Goal: Contribute content: Contribute content

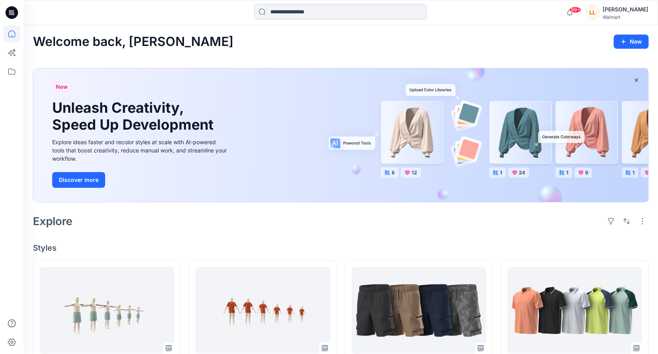
click at [298, 12] on input at bounding box center [340, 12] width 173 height 16
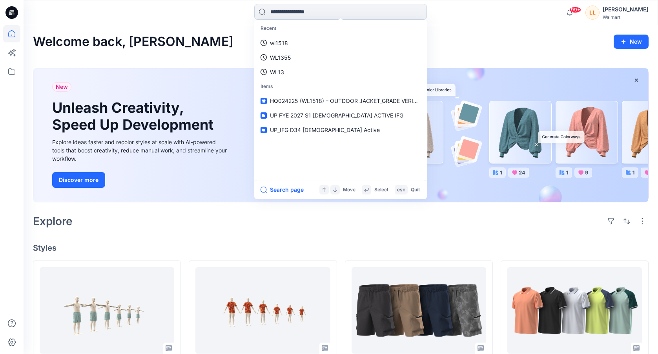
click at [298, 12] on input at bounding box center [340, 12] width 173 height 16
click at [14, 34] on icon at bounding box center [11, 33] width 17 height 17
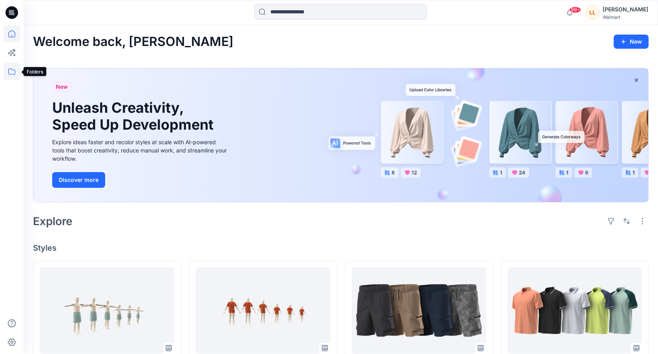
click at [16, 71] on icon at bounding box center [11, 71] width 17 height 17
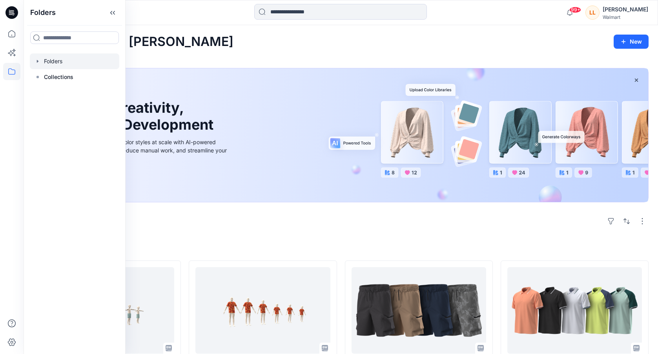
click at [67, 62] on div at bounding box center [74, 61] width 89 height 16
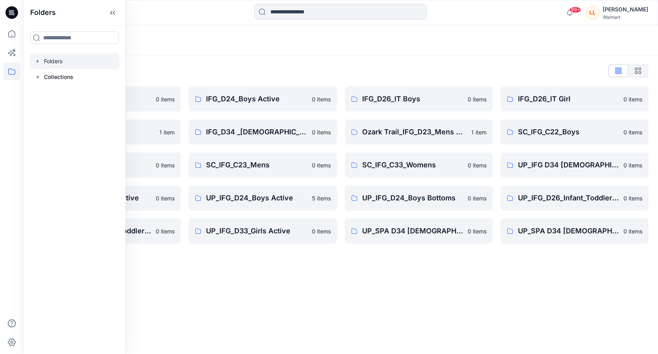
click at [534, 280] on div "Folders Folders List IFG_D23_Mens Active 0 items IFG_D33_Girls Active 1 item SC…" at bounding box center [341, 189] width 635 height 329
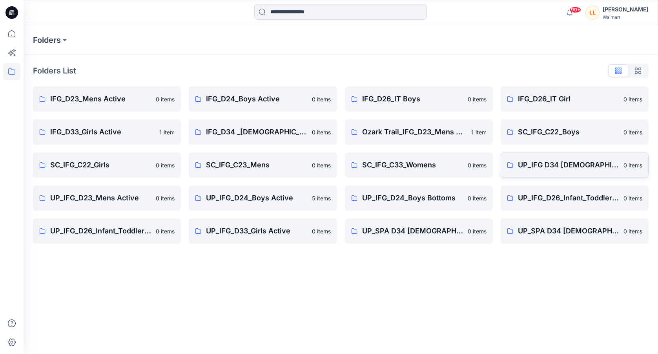
click at [551, 165] on p "UP_IFG D34 [DEMOGRAPHIC_DATA] Active" at bounding box center [568, 164] width 101 height 11
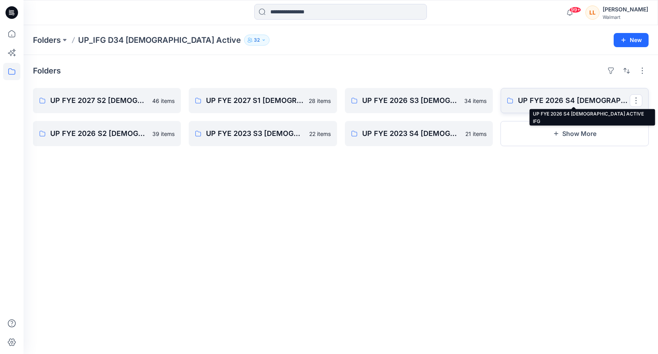
click at [543, 102] on p "UP FYE 2026 S4 [DEMOGRAPHIC_DATA] ACTIVE IFG" at bounding box center [574, 100] width 112 height 11
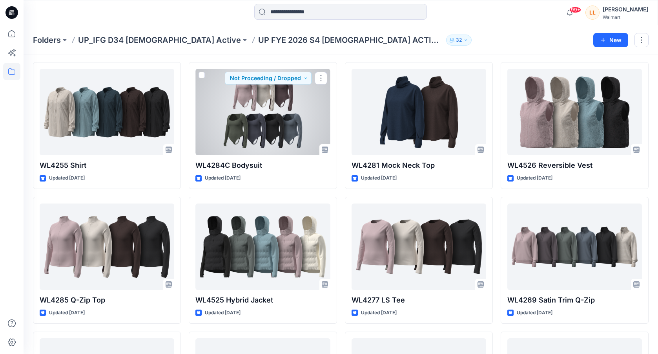
scroll to position [1356, 0]
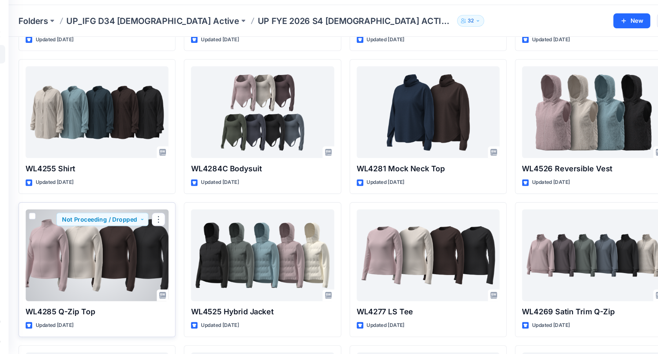
click at [82, 260] on div at bounding box center [107, 260] width 135 height 86
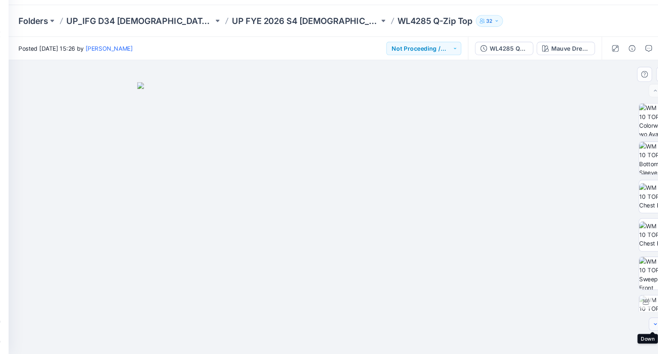
click at [627, 319] on button "button" at bounding box center [633, 325] width 13 height 13
click at [457, 171] on img at bounding box center [341, 226] width 393 height 256
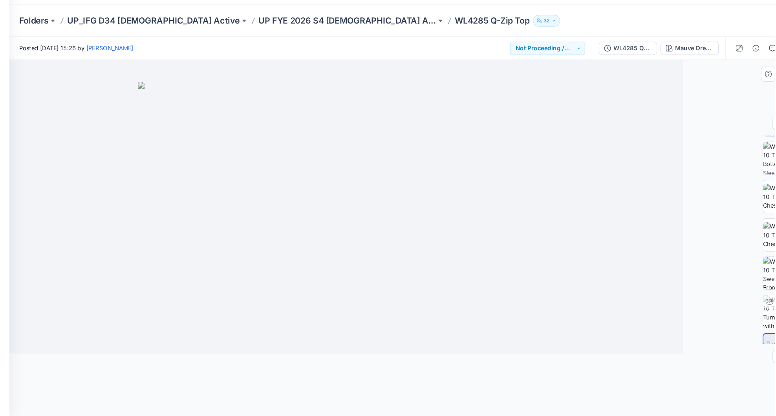
scroll to position [30, 0]
click at [658, 342] on img at bounding box center [751, 350] width 30 height 16
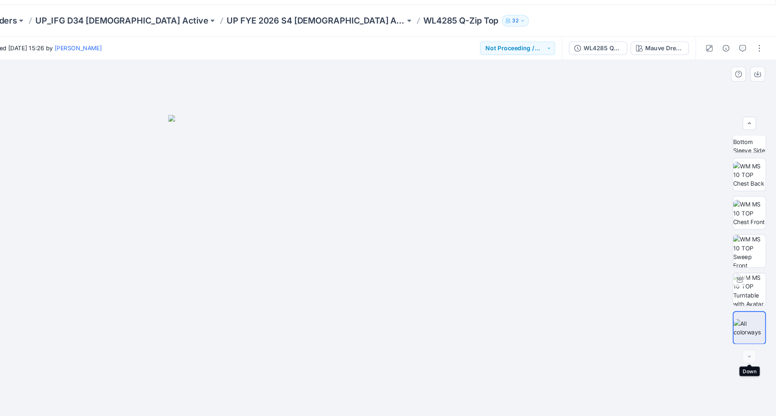
click at [658, 350] on div at bounding box center [750, 356] width 13 height 13
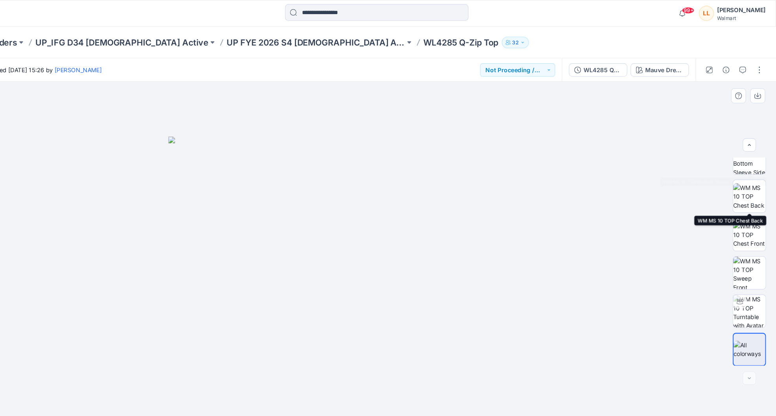
scroll to position [0, 0]
click at [658, 65] on button "button" at bounding box center [760, 66] width 13 height 13
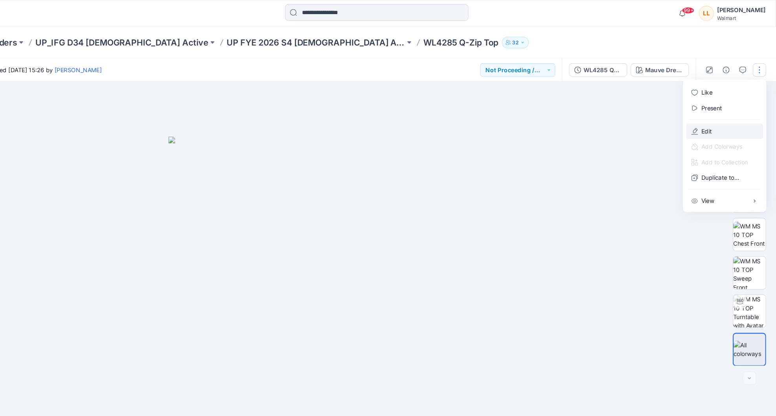
click at [658, 123] on button "Edit" at bounding box center [727, 124] width 72 height 15
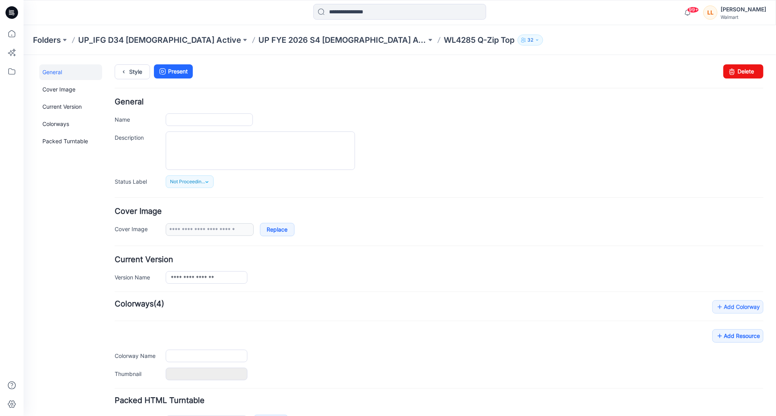
type input "**********"
